Goal: Book appointment/travel/reservation

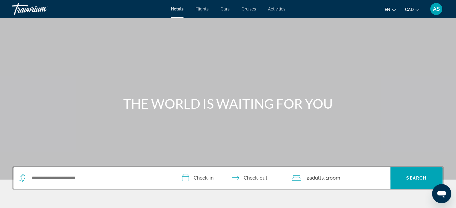
click at [277, 10] on span "Activities" at bounding box center [276, 9] width 17 height 5
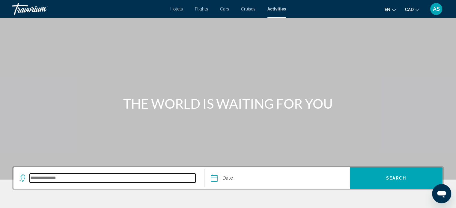
click at [73, 181] on input "Search widget" at bounding box center [113, 178] width 166 height 9
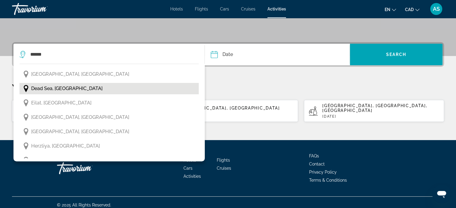
click at [37, 88] on span "Dead Sea, [GEOGRAPHIC_DATA]" at bounding box center [66, 89] width 71 height 8
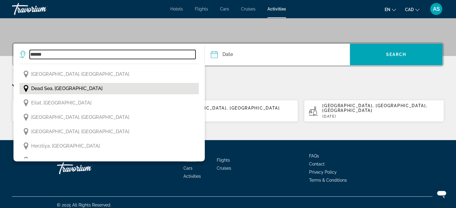
type input "**********"
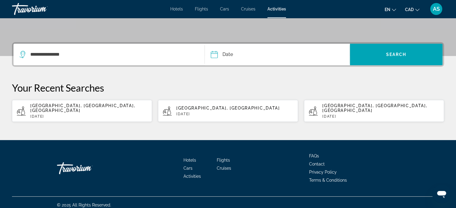
click at [216, 55] on input "Date" at bounding box center [245, 55] width 72 height 23
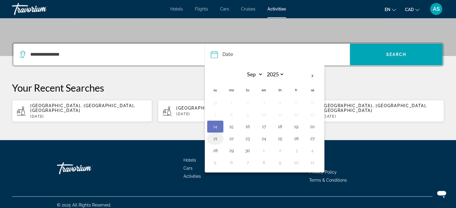
click at [215, 136] on button "21" at bounding box center [215, 139] width 10 height 8
type input "**********"
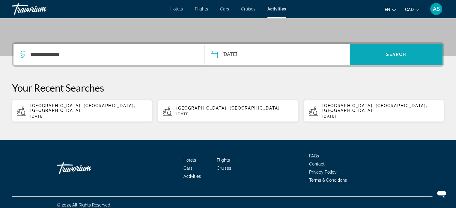
click at [389, 56] on span "Search" at bounding box center [396, 54] width 20 height 5
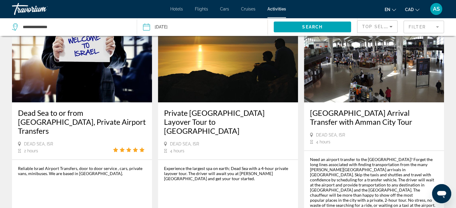
scroll to position [52, 0]
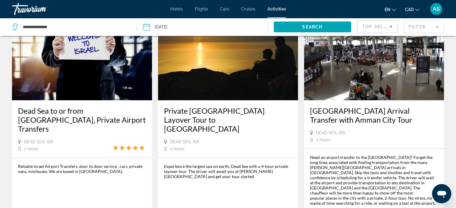
click at [207, 112] on h3 "Private [GEOGRAPHIC_DATA] Layover Tour to [GEOGRAPHIC_DATA]" at bounding box center [228, 119] width 128 height 27
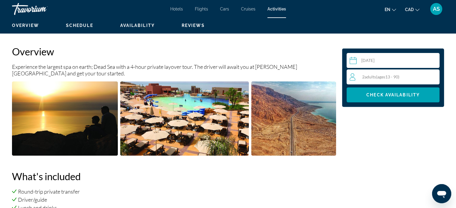
scroll to position [162, 0]
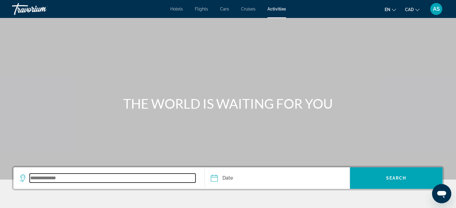
click at [53, 181] on input "Search widget" at bounding box center [113, 178] width 166 height 9
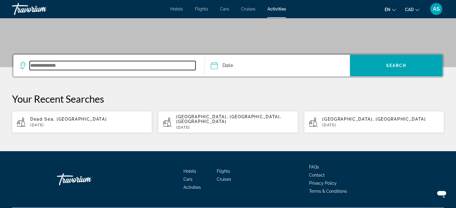
scroll to position [124, 0]
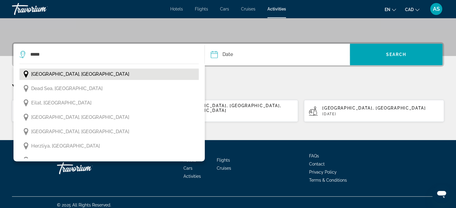
click at [46, 72] on span "[GEOGRAPHIC_DATA], [GEOGRAPHIC_DATA]" at bounding box center [80, 74] width 98 height 8
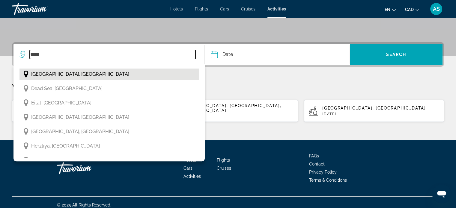
type input "**********"
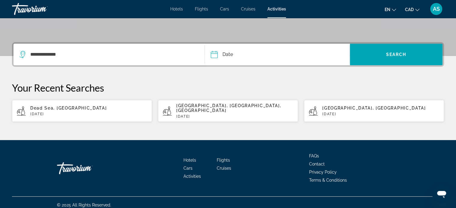
click at [222, 54] on input "Date" at bounding box center [245, 55] width 72 height 23
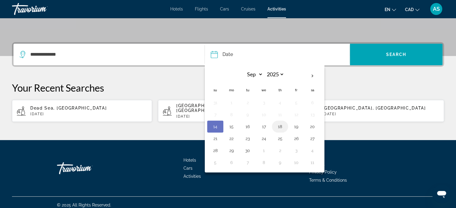
click at [278, 130] on button "18" at bounding box center [280, 127] width 10 height 8
type input "**********"
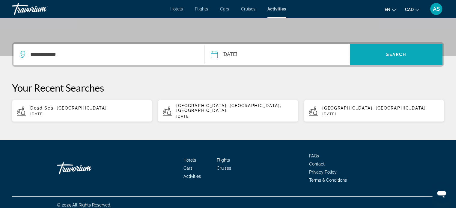
click at [379, 54] on span "Search widget" at bounding box center [396, 54] width 93 height 14
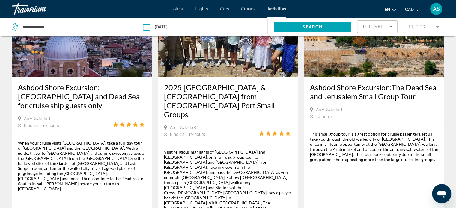
scroll to position [96, 0]
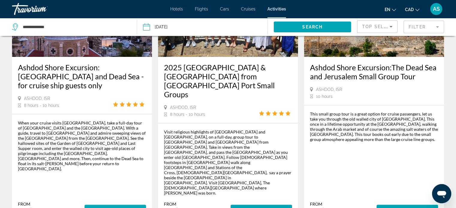
click at [108, 208] on span "More Information" at bounding box center [115, 210] width 52 height 5
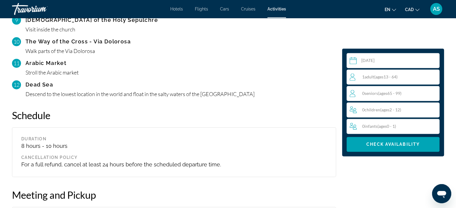
scroll to position [816, 0]
